Goal: Task Accomplishment & Management: Manage account settings

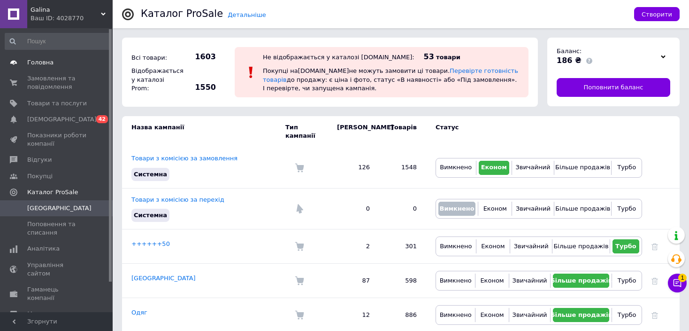
click at [64, 61] on span "Головна" at bounding box center [57, 62] width 60 height 8
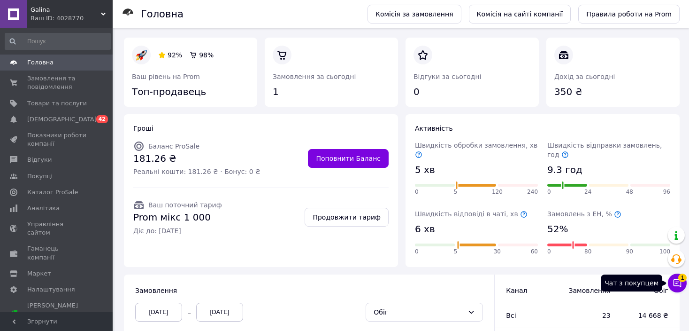
click at [680, 281] on span "1" at bounding box center [682, 277] width 8 height 8
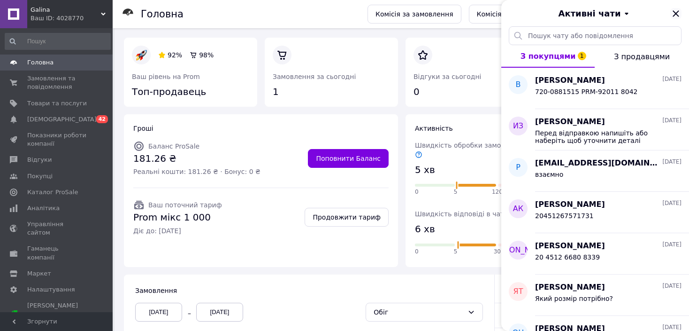
click at [676, 15] on icon "Закрити" at bounding box center [675, 13] width 11 height 11
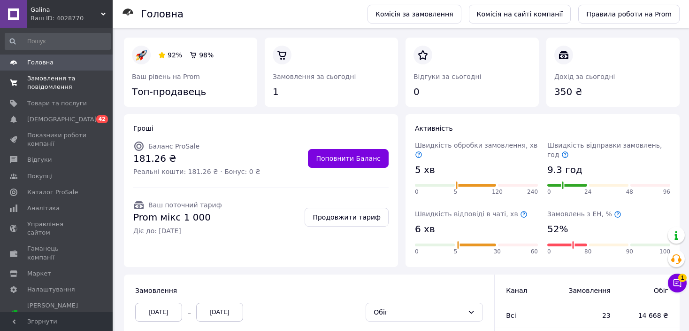
click at [69, 84] on span "Замовлення та повідомлення" at bounding box center [57, 82] width 60 height 17
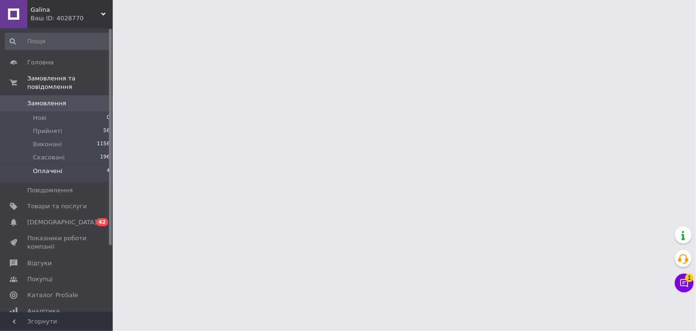
click at [38, 167] on span "Оплачені" at bounding box center [48, 171] width 30 height 8
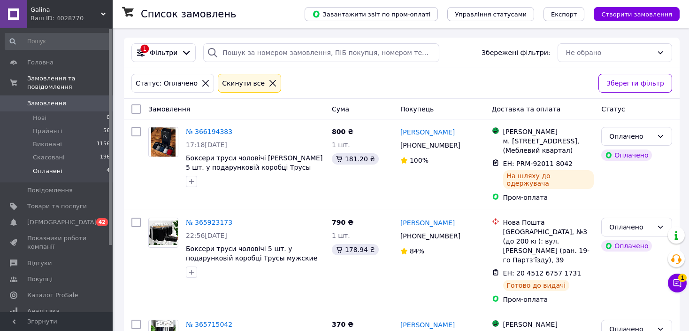
click at [38, 167] on span "Оплачені" at bounding box center [48, 171] width 30 height 8
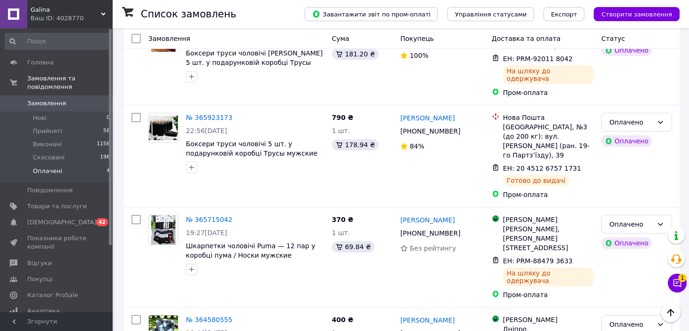
scroll to position [142, 0]
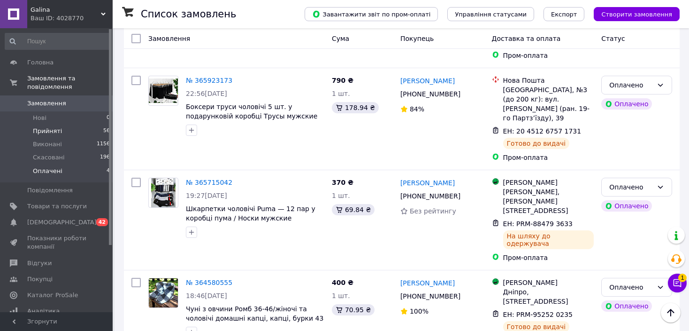
click at [69, 124] on li "Прийняті 56" at bounding box center [57, 130] width 115 height 13
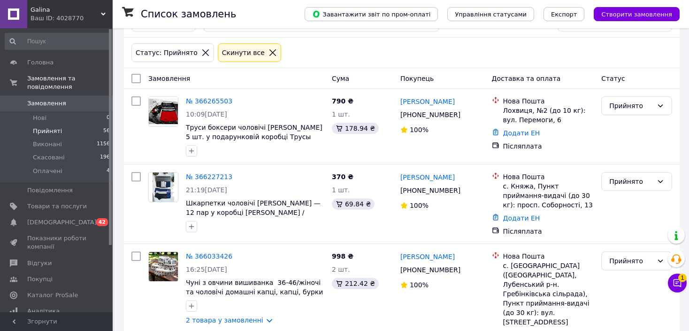
scroll to position [47, 0]
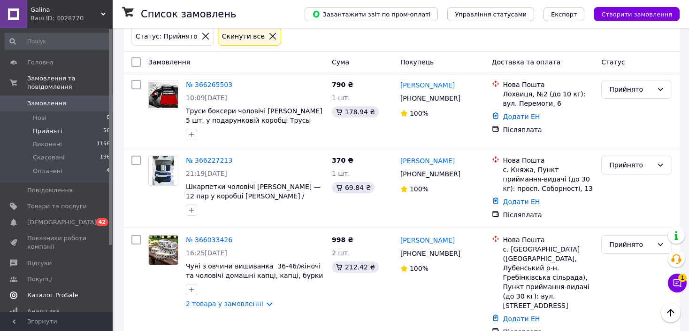
click at [57, 291] on span "Каталог ProSale" at bounding box center [52, 295] width 51 height 8
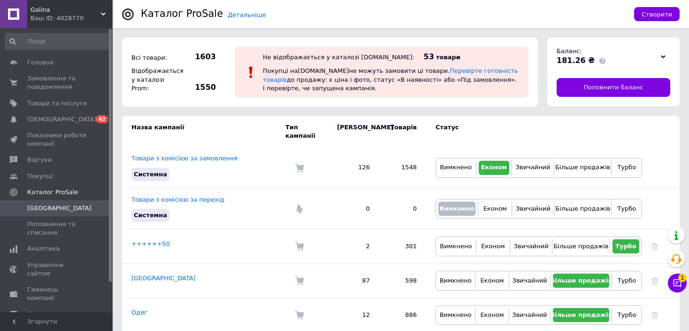
click at [667, 59] on div at bounding box center [663, 56] width 14 height 13
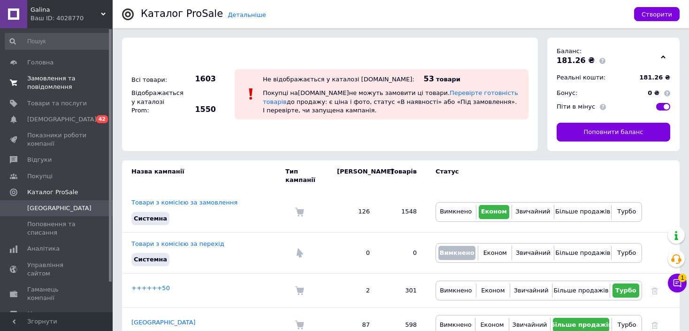
click at [46, 88] on span "Замовлення та повідомлення" at bounding box center [57, 82] width 60 height 17
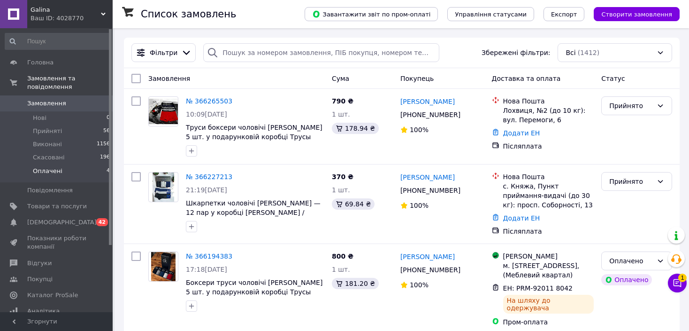
click at [96, 169] on li "Оплачені 4" at bounding box center [57, 173] width 115 height 18
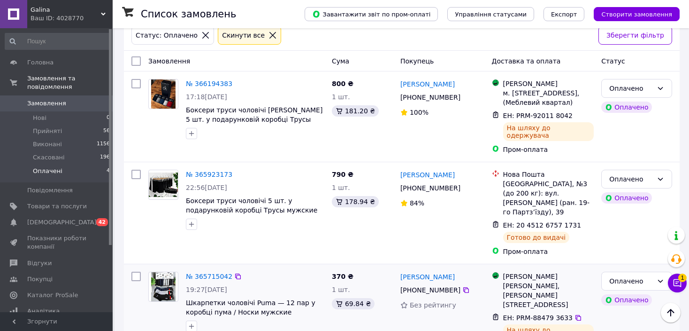
scroll to position [142, 0]
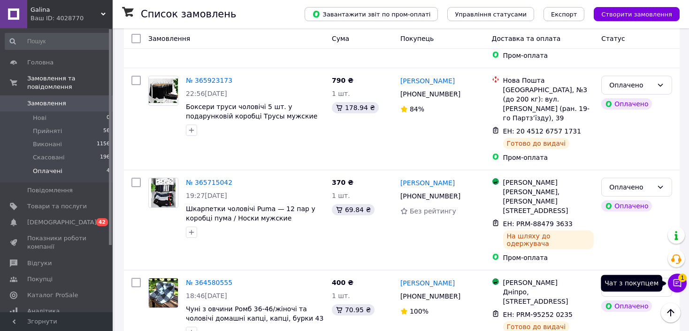
click at [674, 278] on icon at bounding box center [677, 282] width 9 height 9
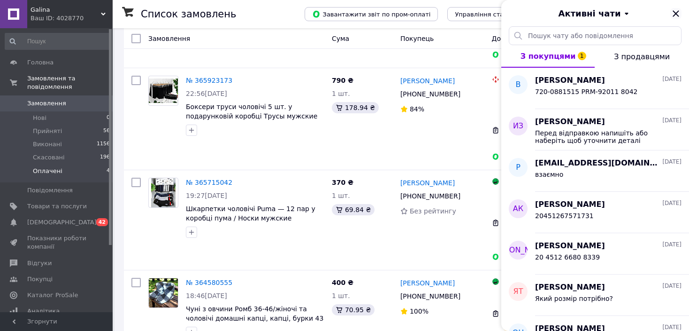
click at [677, 12] on icon "Закрити" at bounding box center [676, 13] width 6 height 6
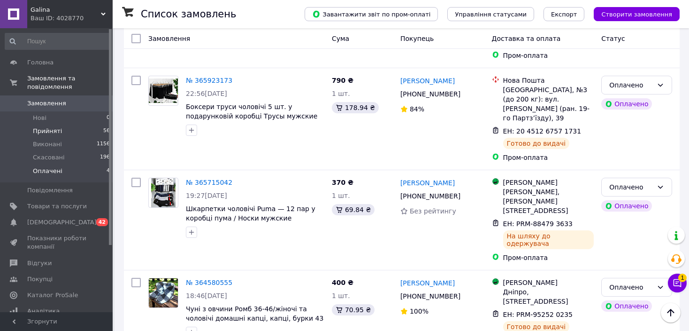
click at [37, 128] on li "Прийняті 56" at bounding box center [57, 130] width 115 height 13
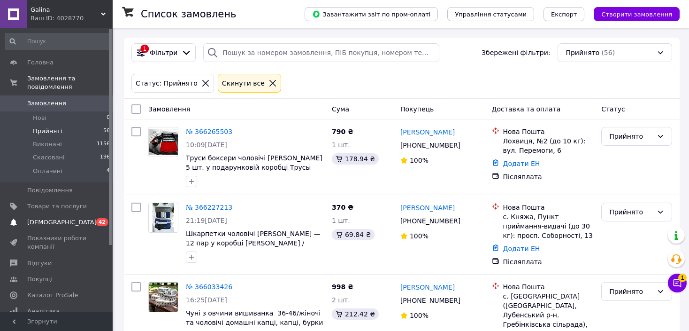
click at [72, 218] on span "[DEMOGRAPHIC_DATA]" at bounding box center [57, 222] width 60 height 8
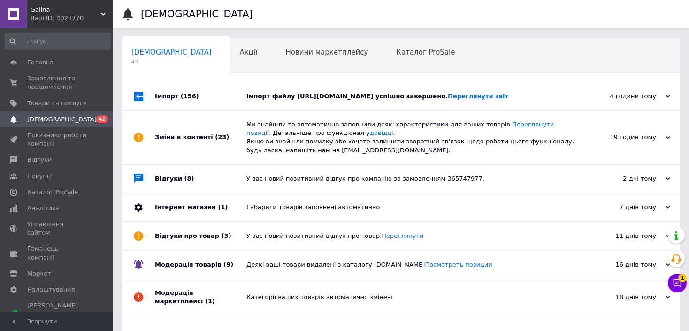
click at [77, 18] on div "Ваш ID: 4028770" at bounding box center [72, 18] width 82 height 8
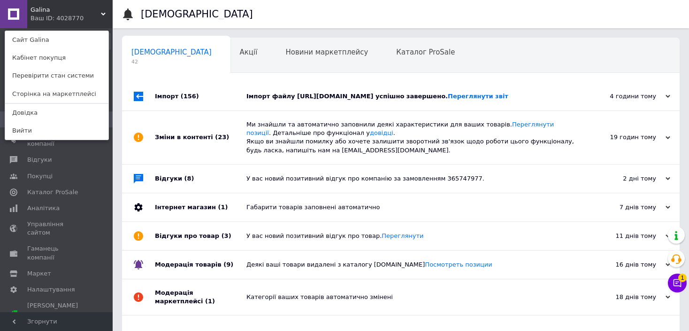
click at [69, 20] on div "Ваш ID: 4028770" at bounding box center [50, 18] width 39 height 8
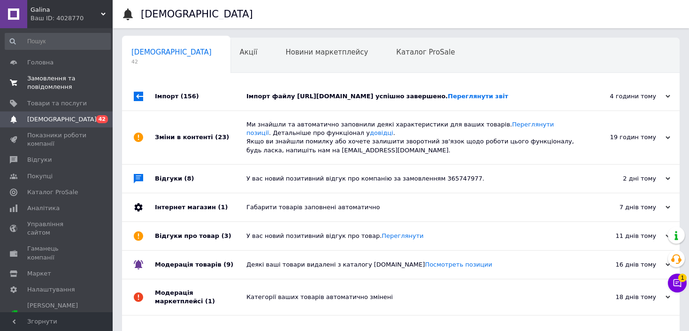
click at [72, 79] on span "Замовлення та повідомлення" at bounding box center [57, 82] width 60 height 17
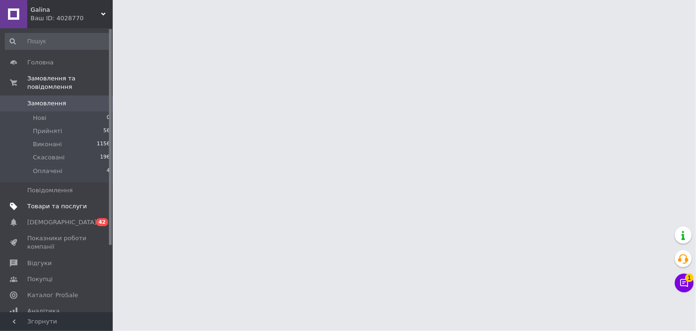
click at [93, 202] on span at bounding box center [100, 206] width 26 height 8
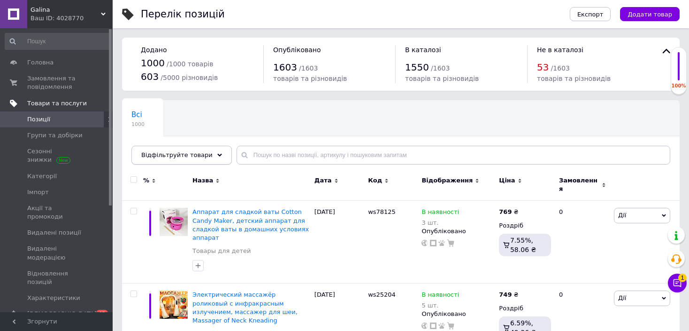
click at [198, 162] on div "Відфільтруйте товари" at bounding box center [181, 155] width 100 height 19
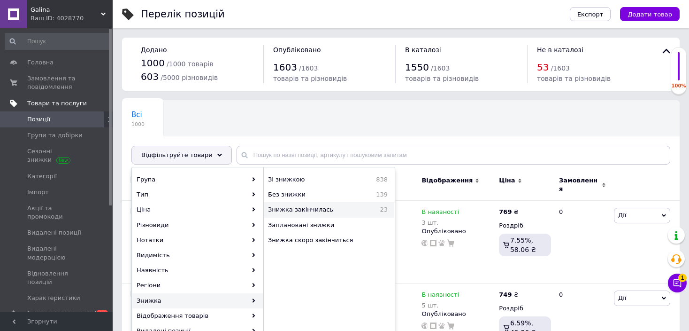
click at [358, 211] on span "Знижка закінчилась" at bounding box center [318, 209] width 100 height 8
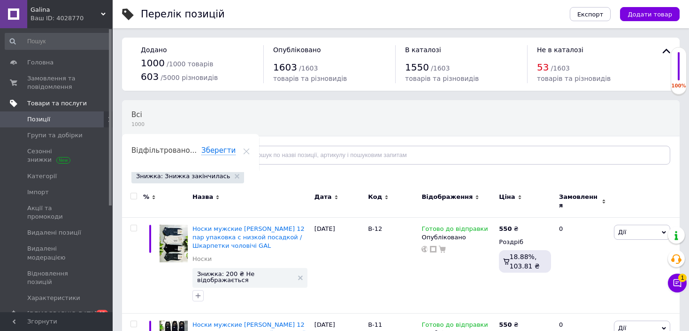
click at [136, 195] on label at bounding box center [134, 195] width 7 height 7
click at [136, 195] on input "checkbox" at bounding box center [134, 196] width 6 height 6
checkbox input "true"
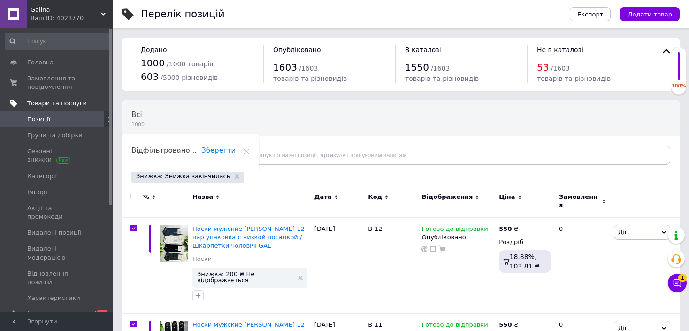
checkbox input "true"
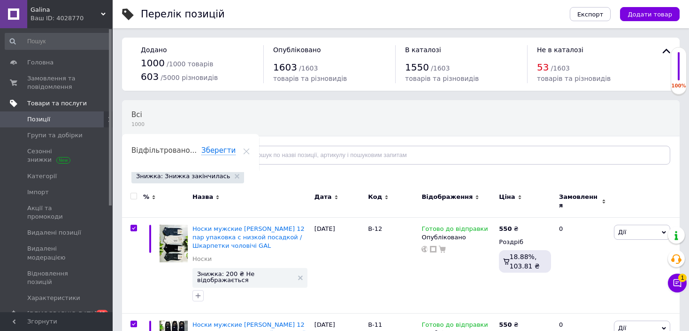
checkbox input "true"
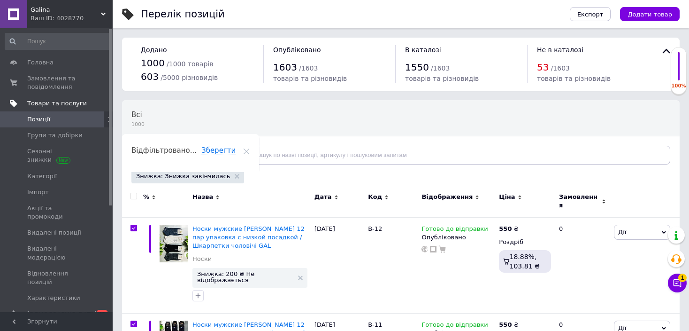
checkbox input "true"
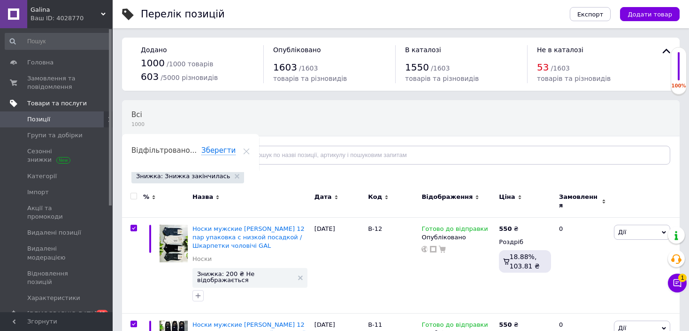
checkbox input "true"
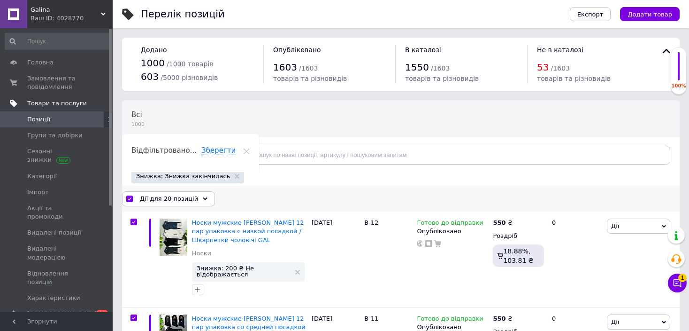
drag, startPoint x: 159, startPoint y: 197, endPoint x: 184, endPoint y: 243, distance: 51.7
click at [160, 197] on span "Дії для 20 позицій" at bounding box center [169, 198] width 58 height 8
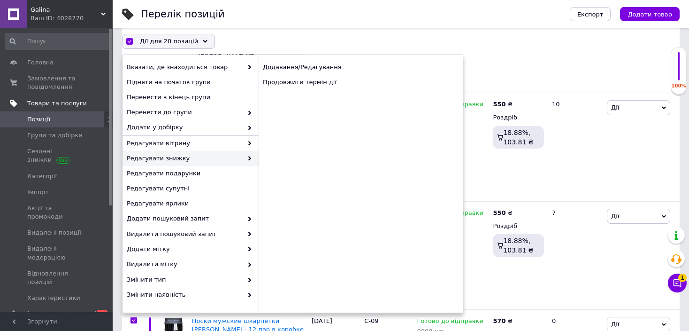
scroll to position [1856, 0]
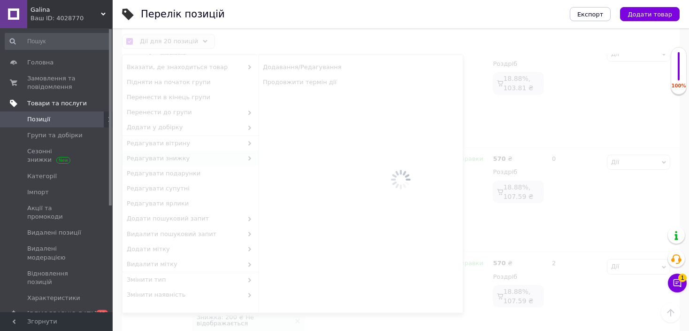
checkbox input "false"
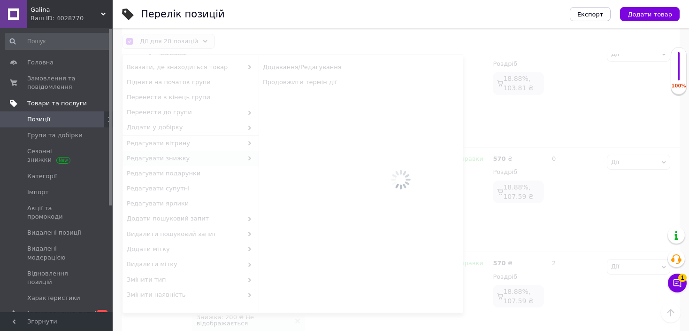
checkbox input "false"
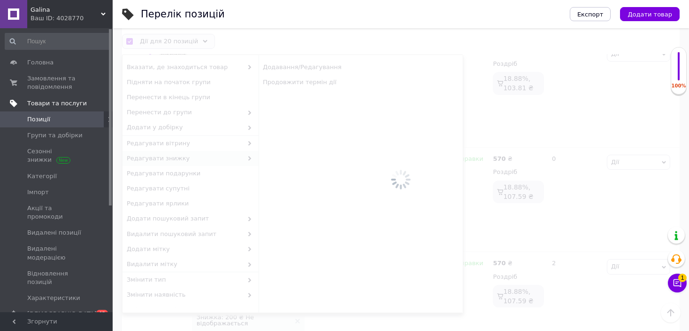
checkbox input "false"
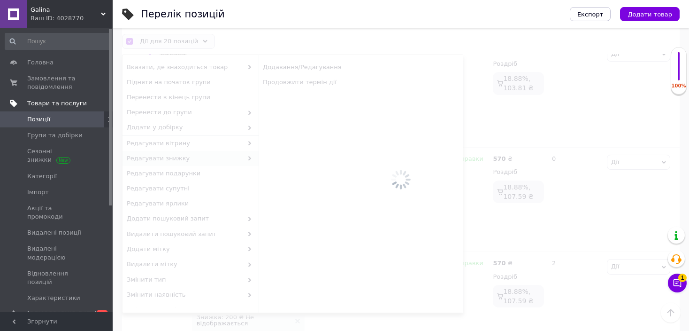
checkbox input "false"
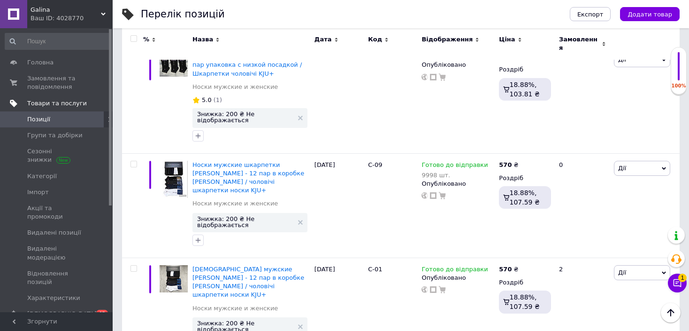
scroll to position [1893, 0]
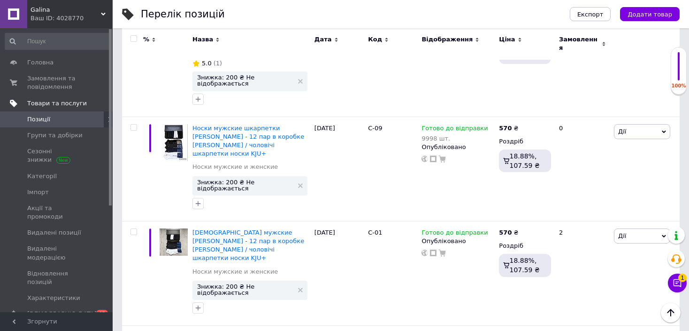
click at [130, 39] on div at bounding box center [133, 38] width 19 height 7
click at [135, 36] on input "checkbox" at bounding box center [134, 39] width 6 height 6
checkbox input "true"
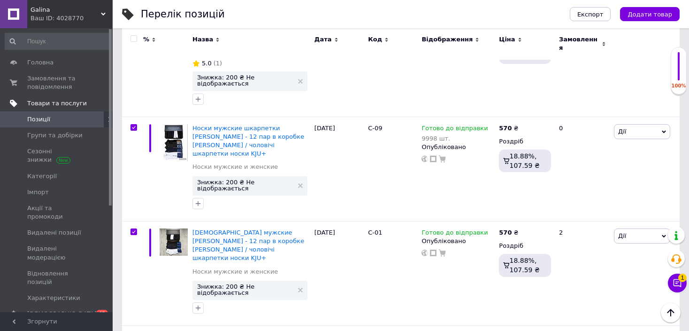
checkbox input "true"
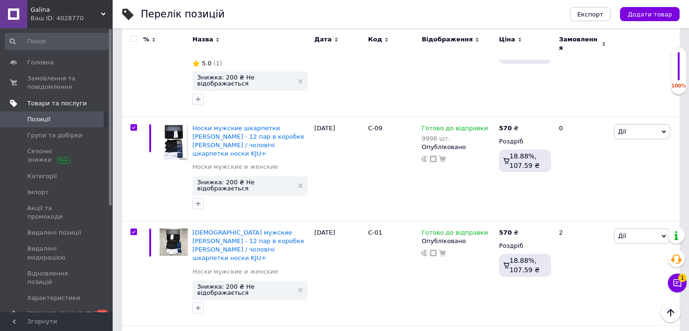
checkbox input "true"
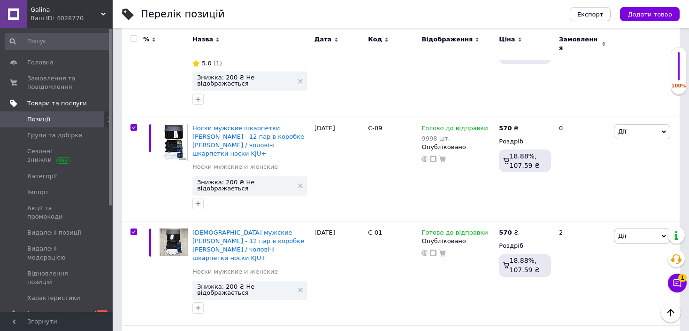
checkbox input "true"
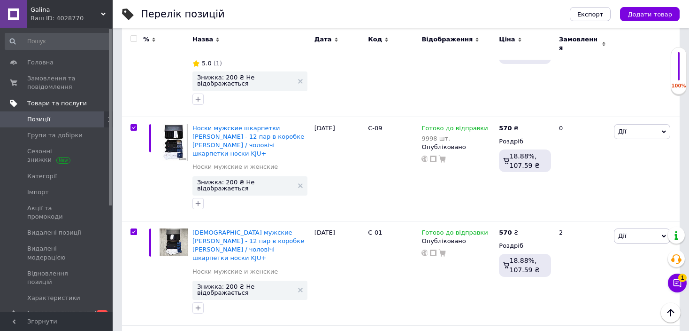
checkbox input "true"
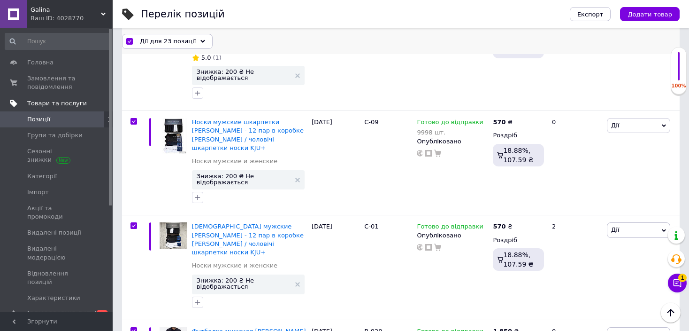
click at [171, 43] on span "Дії для 23 позиції" at bounding box center [168, 41] width 56 height 8
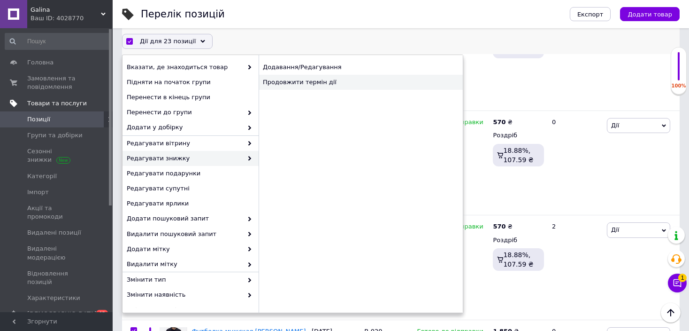
click at [351, 81] on div "Продовжити термін дії" at bounding box center [361, 82] width 204 height 15
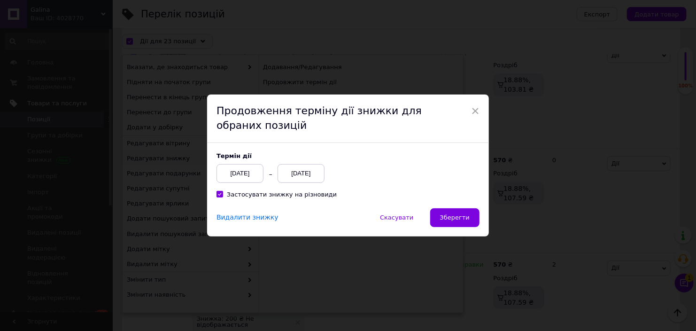
click at [297, 171] on div "[DATE]" at bounding box center [300, 173] width 47 height 19
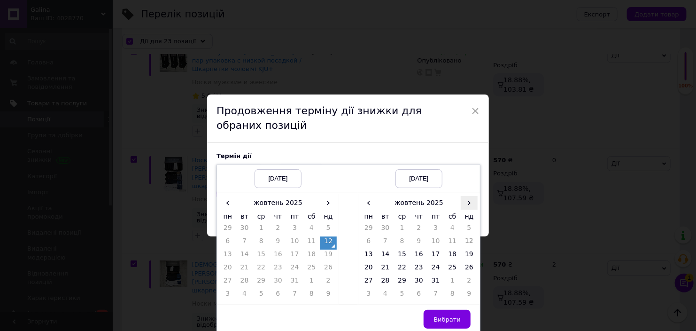
click at [469, 204] on span "›" at bounding box center [469, 203] width 17 height 14
drag, startPoint x: 405, startPoint y: 281, endPoint x: 419, endPoint y: 295, distance: 20.3
click at [405, 281] on td "26" at bounding box center [401, 282] width 17 height 13
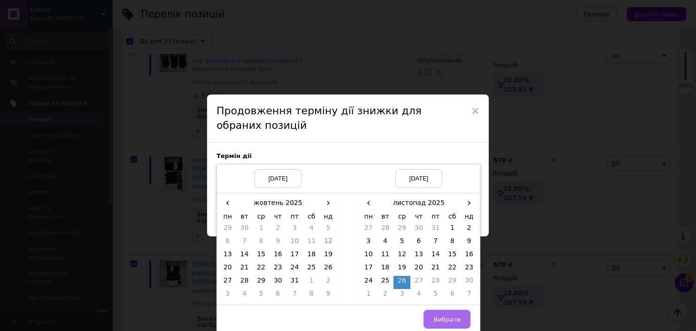
click at [448, 316] on span "Вибрати" at bounding box center [446, 319] width 27 height 7
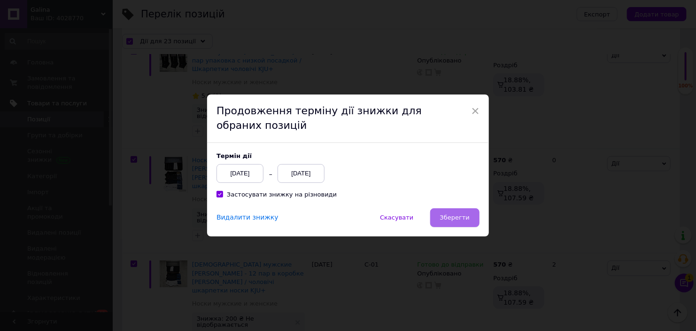
click at [455, 219] on span "Зберегти" at bounding box center [455, 217] width 30 height 7
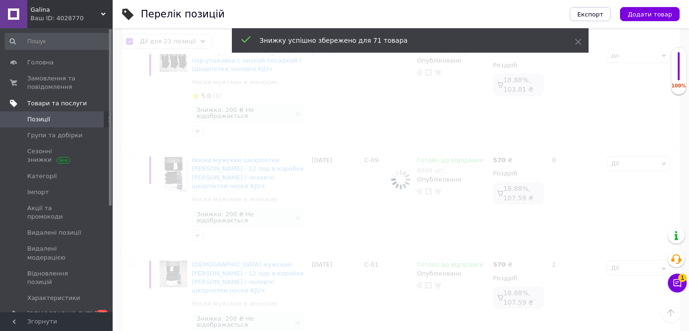
checkbox input "false"
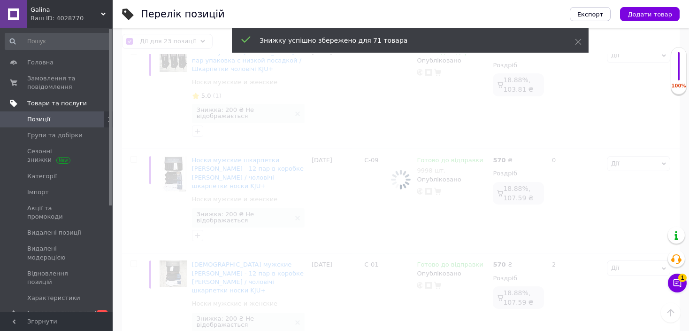
checkbox input "false"
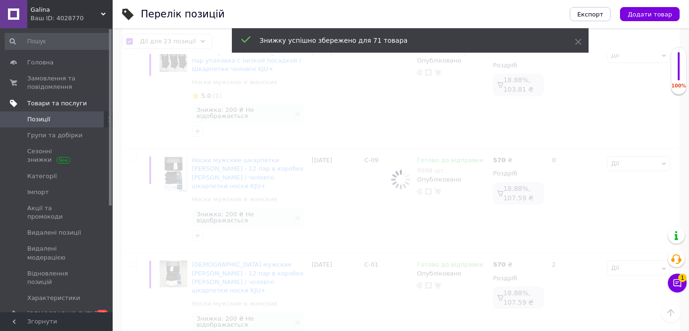
checkbox input "false"
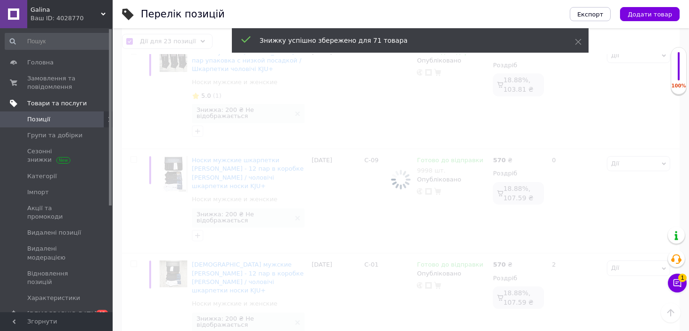
checkbox input "false"
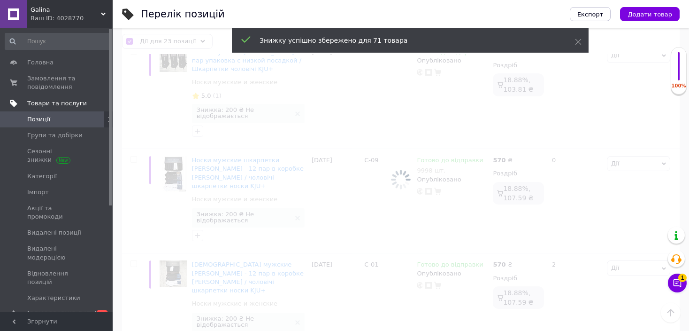
checkbox input "false"
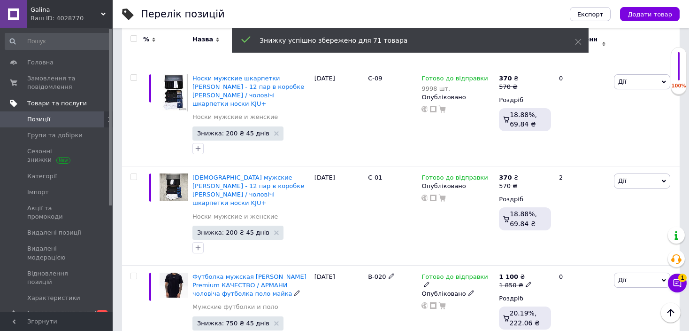
scroll to position [1851, 0]
